Goal: Task Accomplishment & Management: Manage account settings

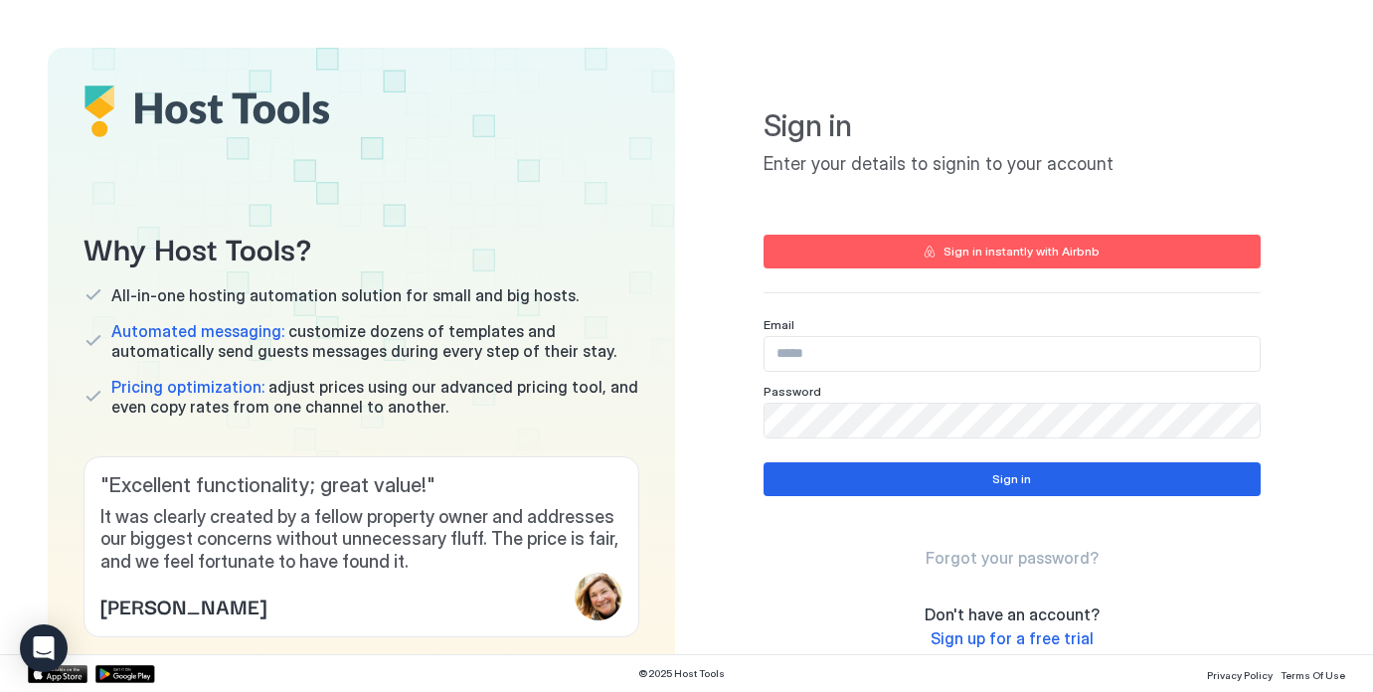
type input "**********"
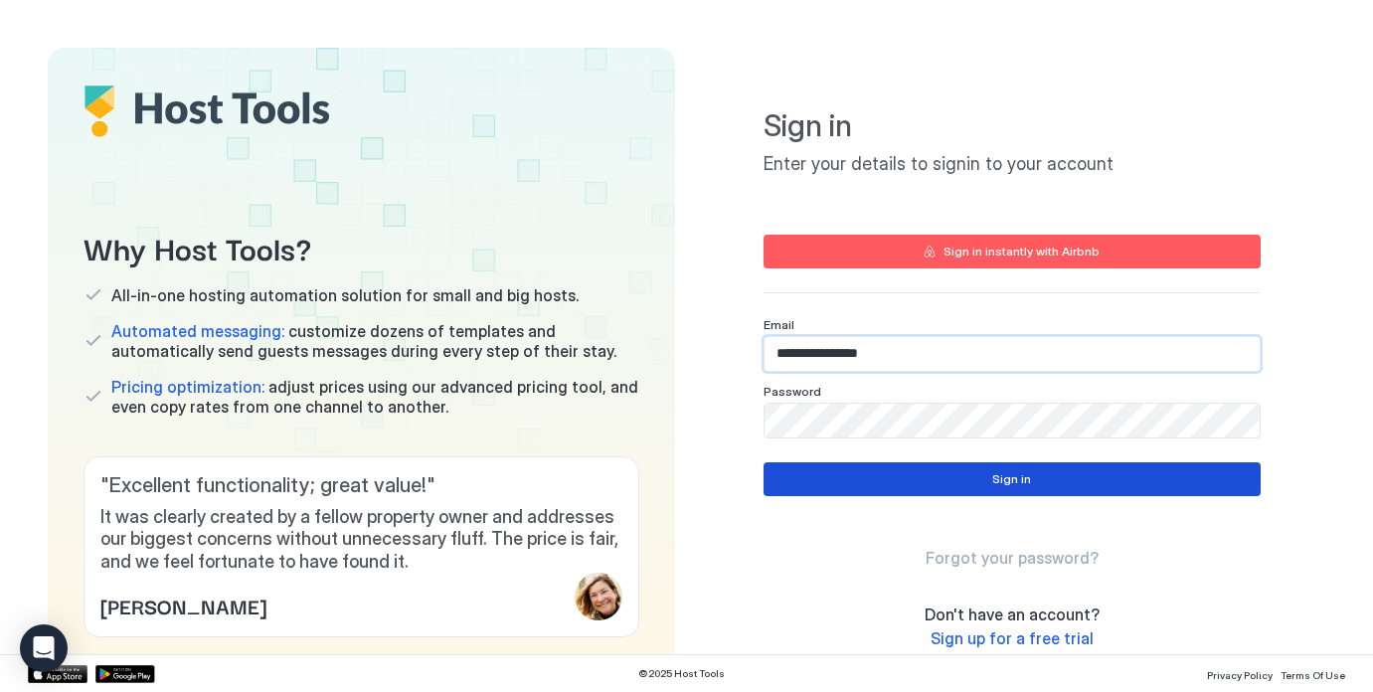
click at [906, 477] on button "Sign in" at bounding box center [1011, 479] width 497 height 34
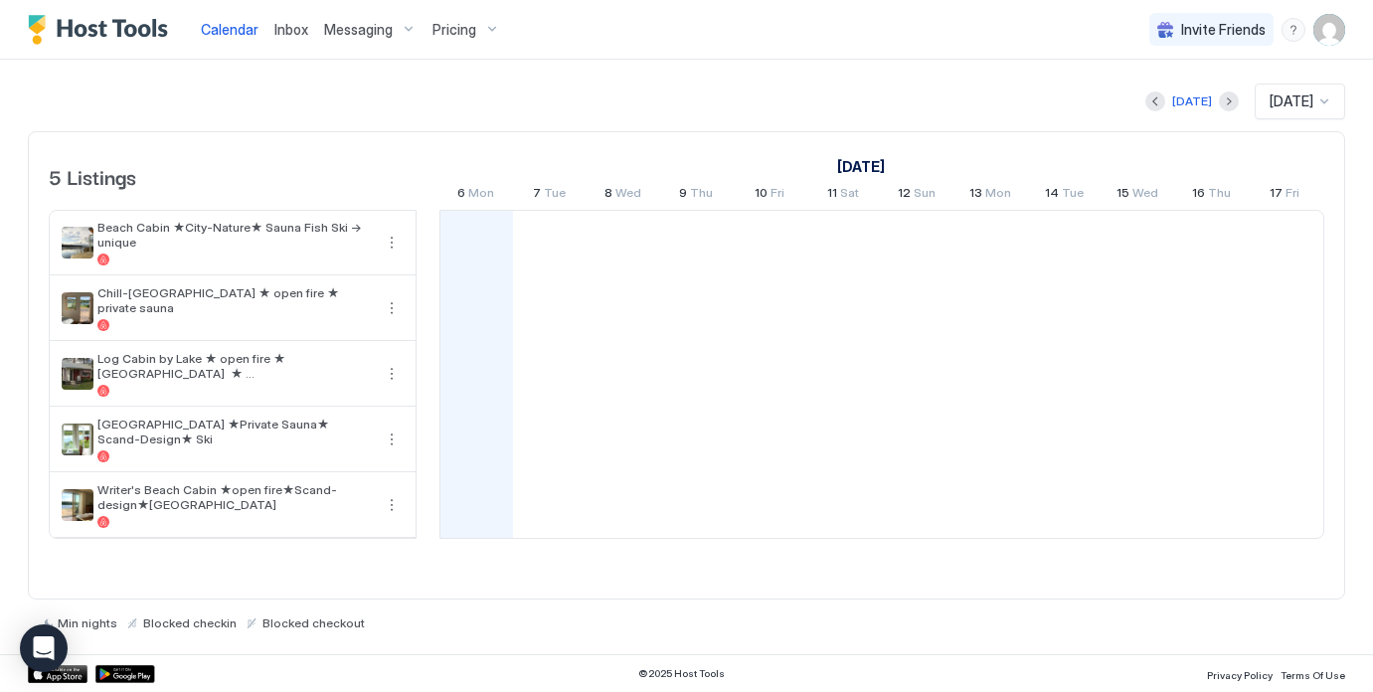
scroll to position [0, 1104]
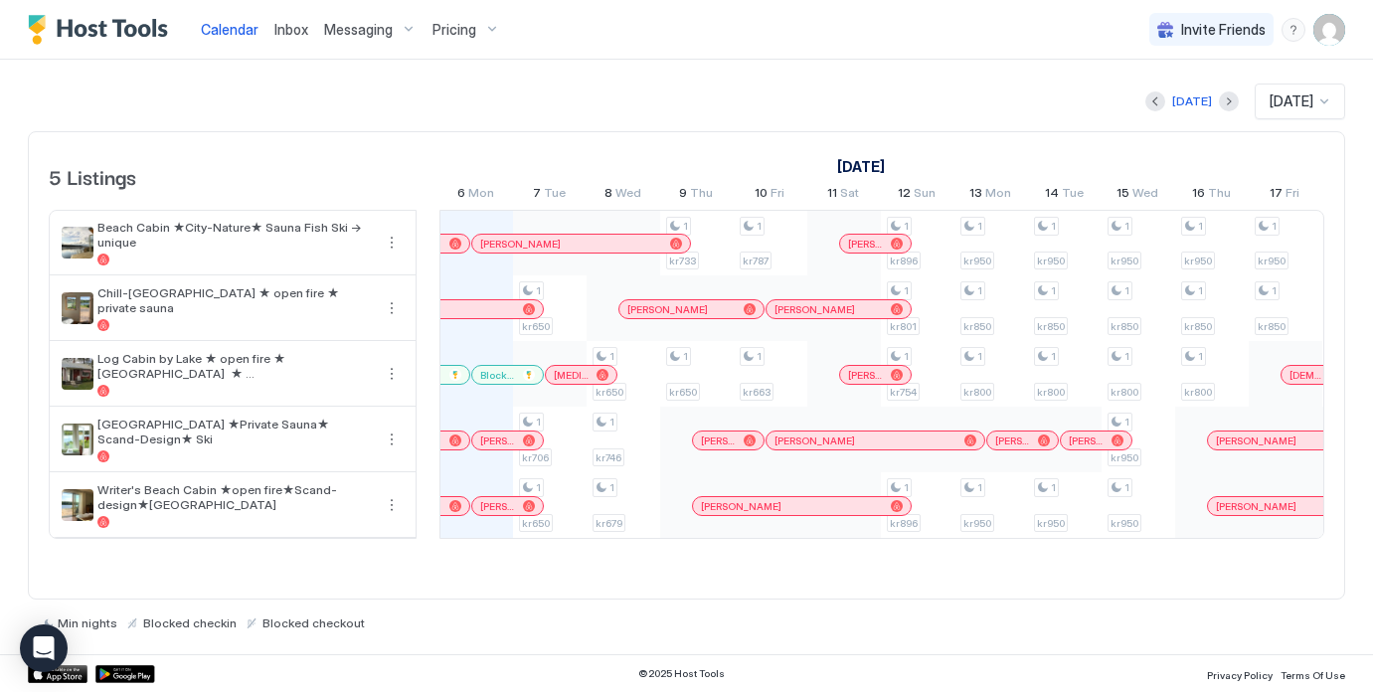
click at [1334, 31] on img "User profile" at bounding box center [1329, 30] width 32 height 32
click at [1150, 112] on span "Settings" at bounding box center [1150, 111] width 54 height 18
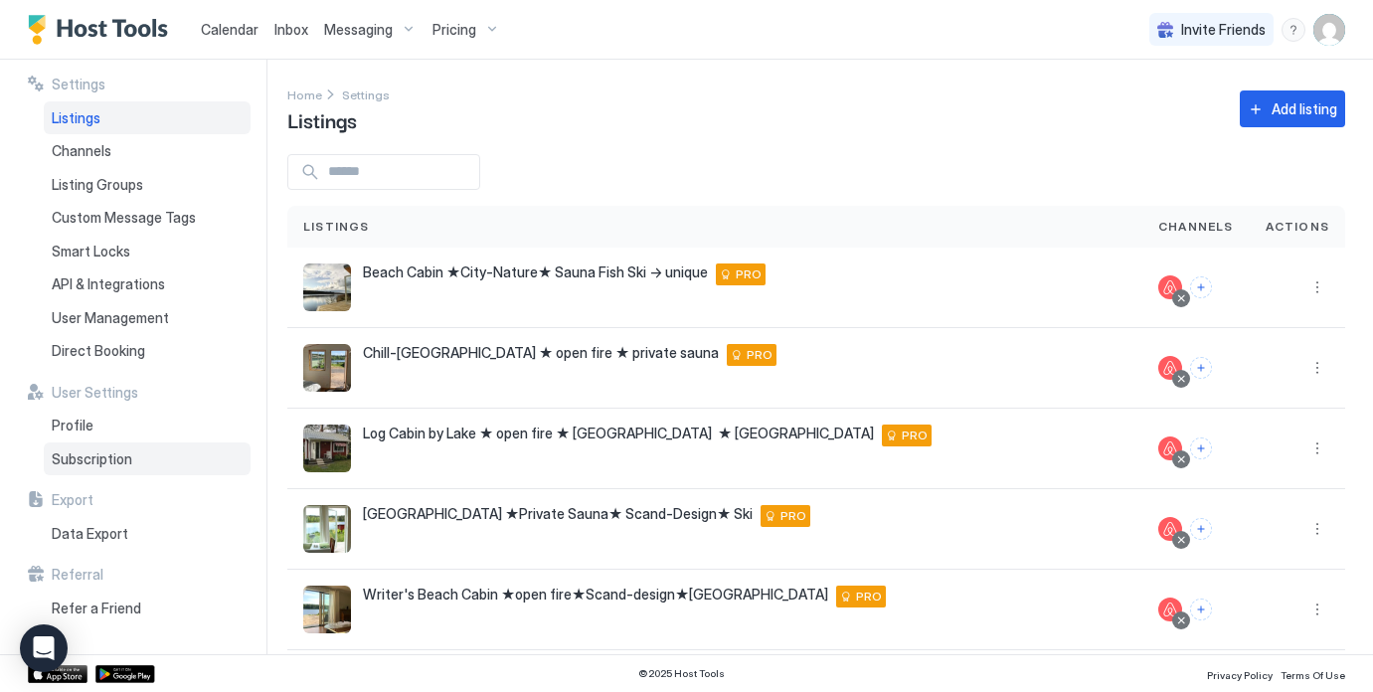
click at [102, 460] on span "Subscription" at bounding box center [92, 459] width 81 height 18
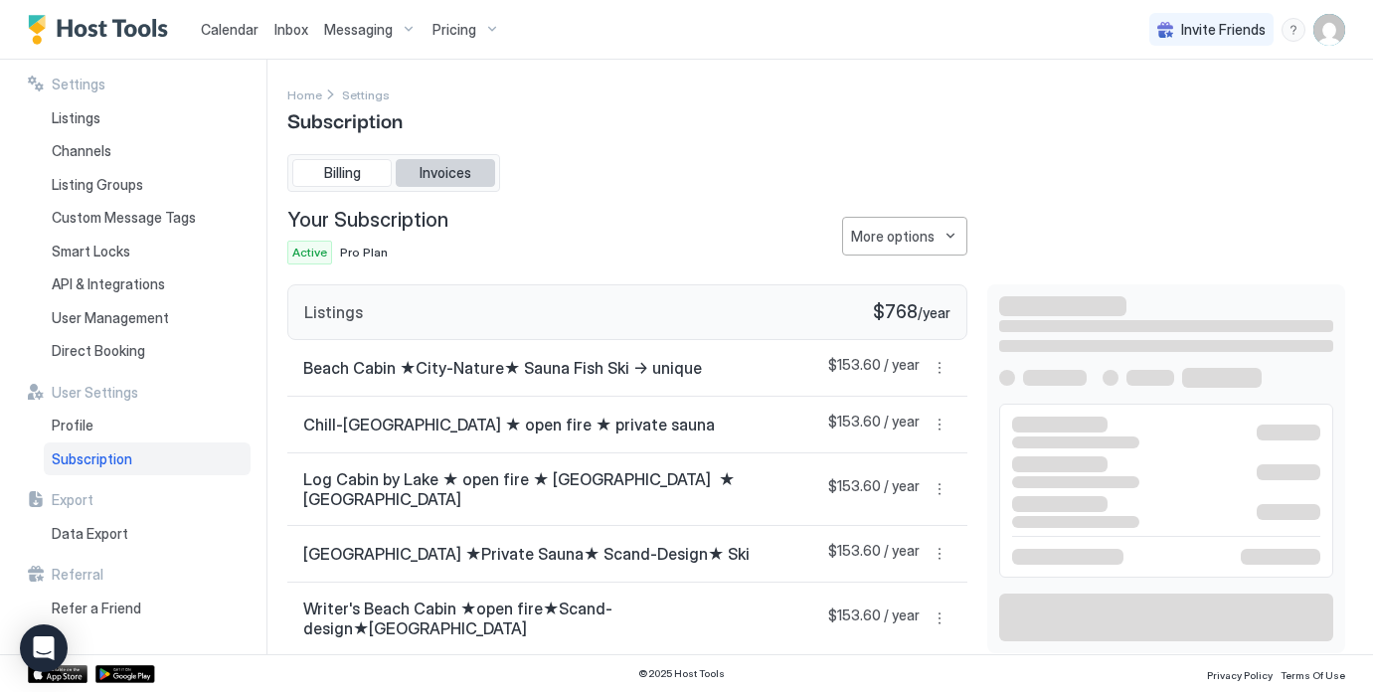
click at [464, 168] on span "Invoices" at bounding box center [445, 173] width 52 height 18
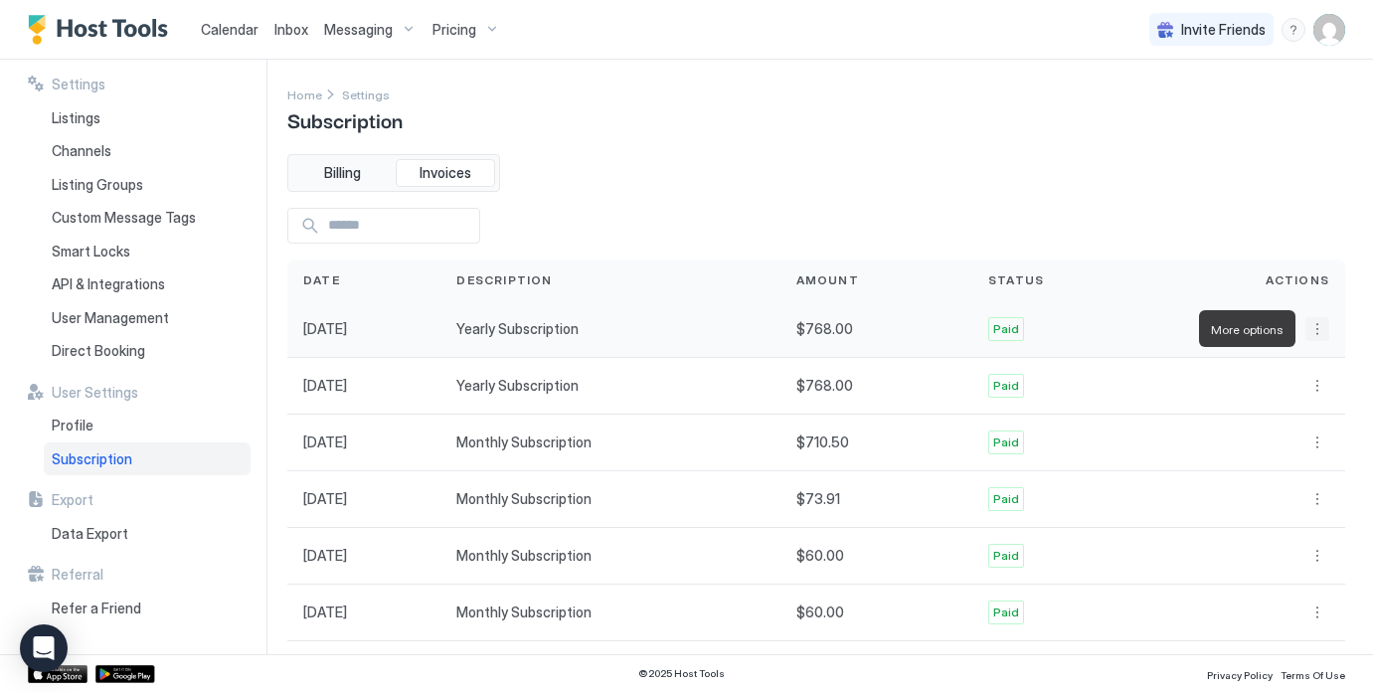
click at [1316, 328] on button "More options" at bounding box center [1317, 329] width 24 height 24
click at [1300, 392] on span "Download" at bounding box center [1295, 388] width 59 height 15
